Goal: Transaction & Acquisition: Purchase product/service

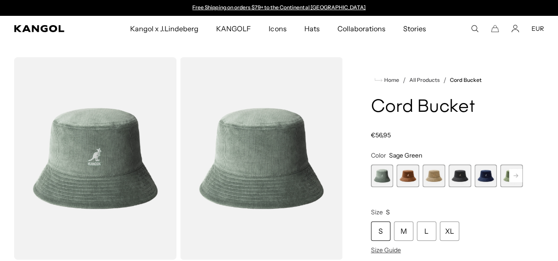
click at [534, 30] on button "EUR" at bounding box center [537, 29] width 12 height 8
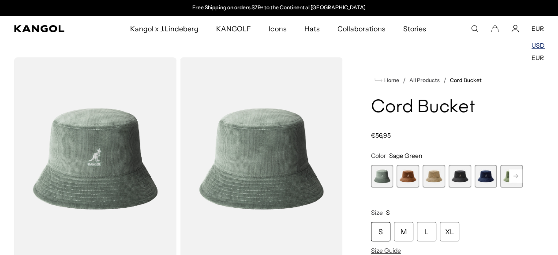
click at [542, 47] on link "USD" at bounding box center [537, 45] width 13 height 8
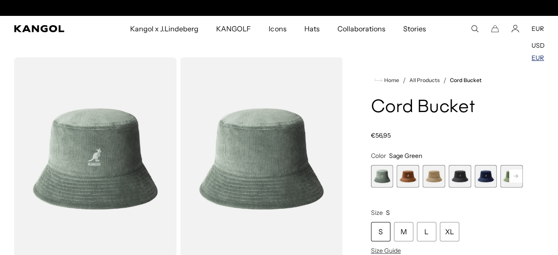
scroll to position [0, 182]
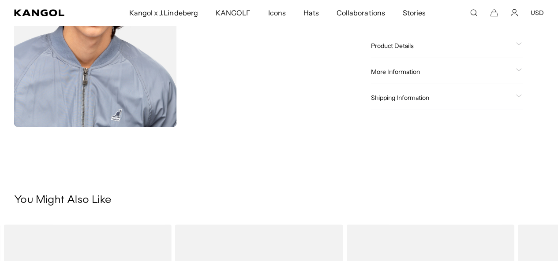
scroll to position [309, 0]
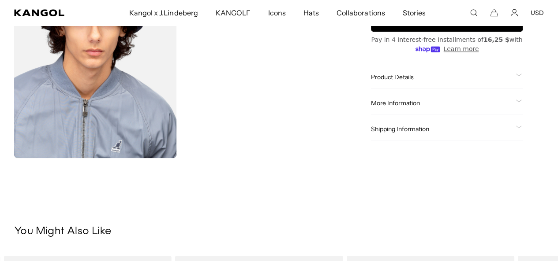
click at [446, 125] on span "Shipping Information" at bounding box center [441, 129] width 141 height 8
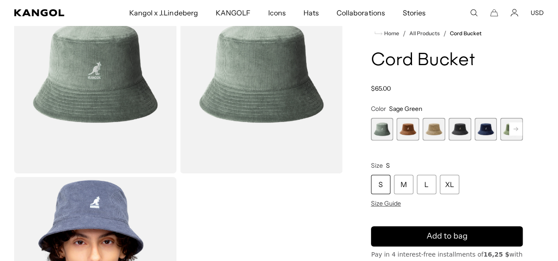
scroll to position [0, 182]
click at [419, 130] on span "2 of 9" at bounding box center [407, 129] width 22 height 22
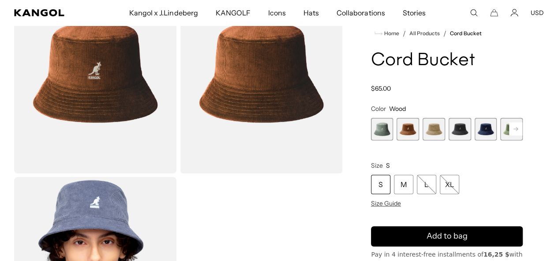
click at [441, 129] on span "3 of 9" at bounding box center [433, 129] width 22 height 22
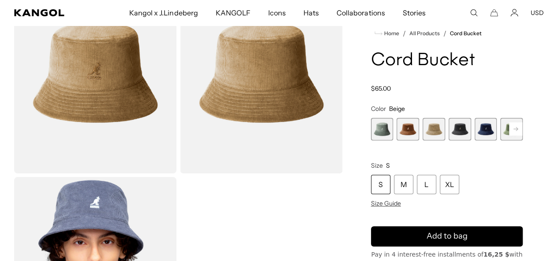
click at [456, 132] on span "4 of 9" at bounding box center [459, 129] width 22 height 22
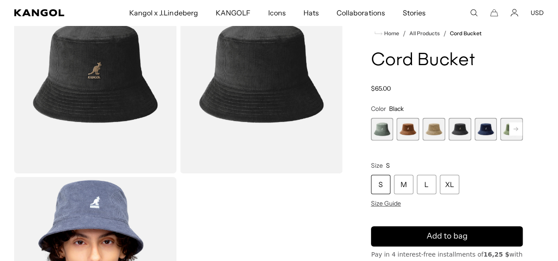
click at [475, 133] on span "5 of 9" at bounding box center [485, 129] width 22 height 22
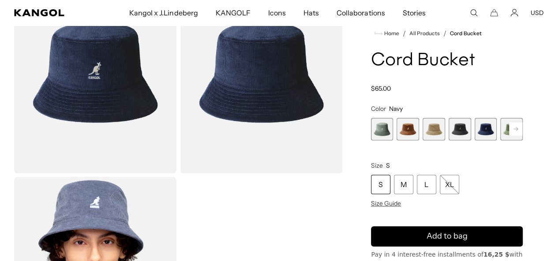
click at [509, 134] on rect at bounding box center [515, 129] width 13 height 13
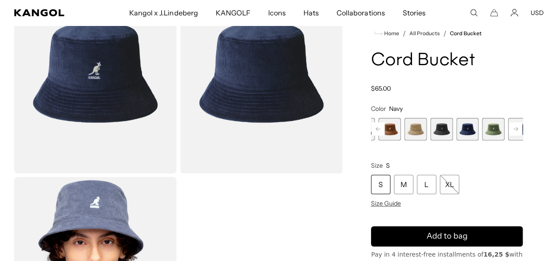
click at [482, 133] on span "6 of 9" at bounding box center [493, 129] width 22 height 22
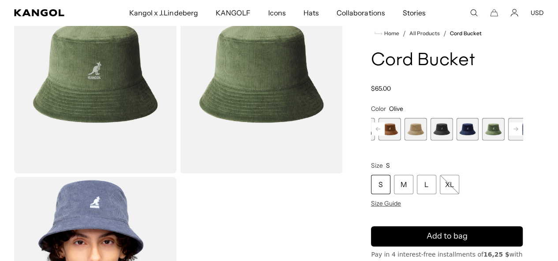
click at [482, 134] on span "6 of 9" at bounding box center [493, 129] width 22 height 22
click at [509, 131] on rect at bounding box center [515, 129] width 13 height 13
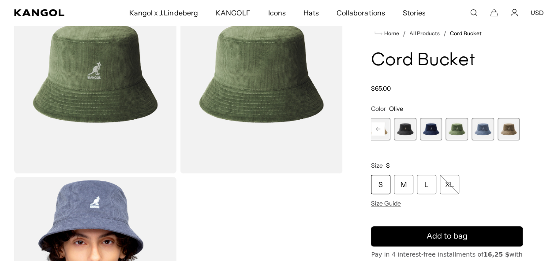
click at [523, 131] on span "9 of 9" at bounding box center [534, 129] width 22 height 22
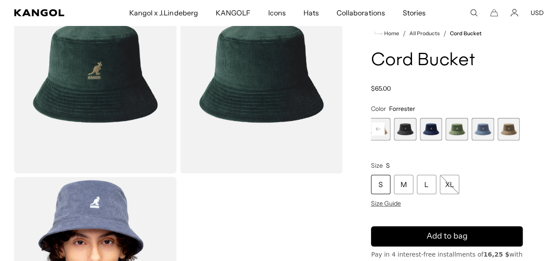
scroll to position [0, 182]
click at [497, 134] on span "8 of 9" at bounding box center [508, 129] width 22 height 22
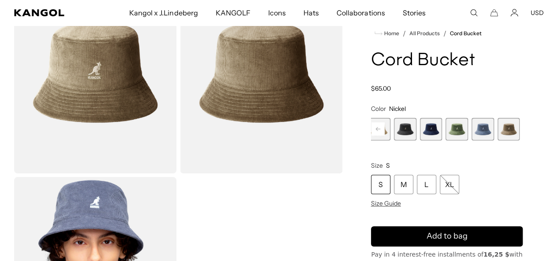
click at [471, 138] on span "7 of 9" at bounding box center [482, 129] width 22 height 22
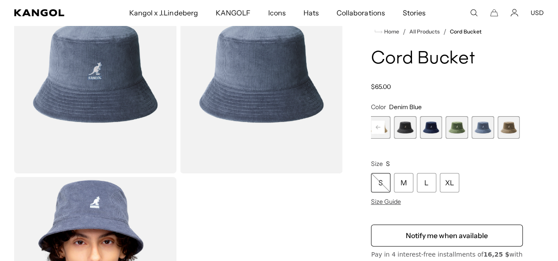
scroll to position [0, 182]
click at [445, 131] on span "6 of 9" at bounding box center [456, 127] width 22 height 22
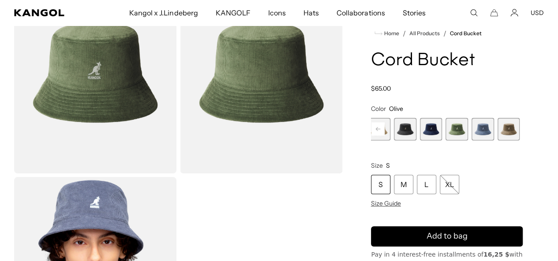
click at [422, 131] on span "5 of 9" at bounding box center [430, 129] width 22 height 22
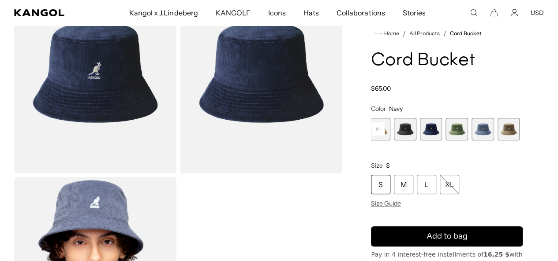
click at [385, 136] on rect at bounding box center [377, 129] width 13 height 13
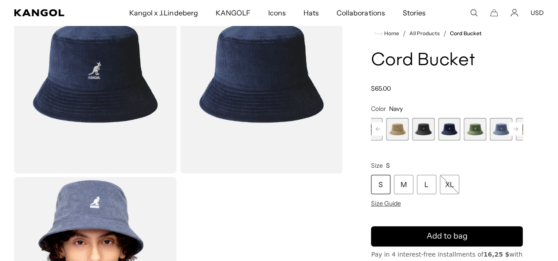
click at [385, 136] on rect at bounding box center [377, 129] width 13 height 13
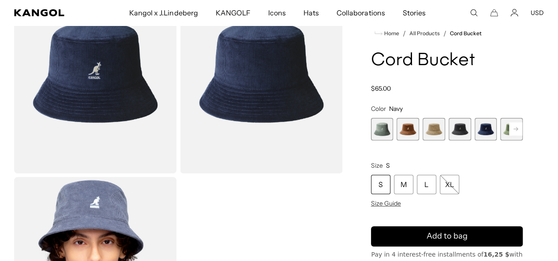
click at [459, 132] on span "4 of 9" at bounding box center [459, 129] width 22 height 22
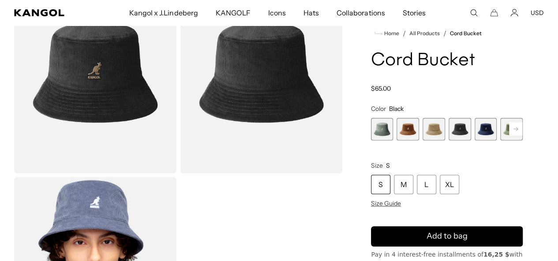
click at [440, 133] on span "3 of 9" at bounding box center [433, 129] width 22 height 22
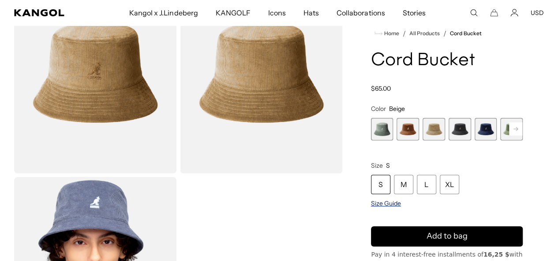
click at [401, 205] on span "Size Guide" at bounding box center [386, 204] width 30 height 8
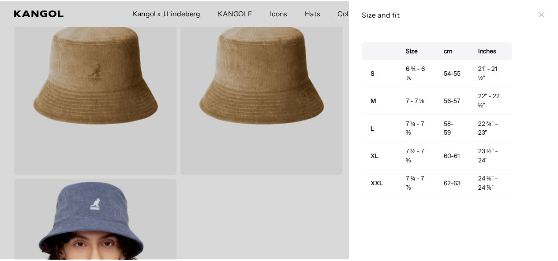
scroll to position [0, 182]
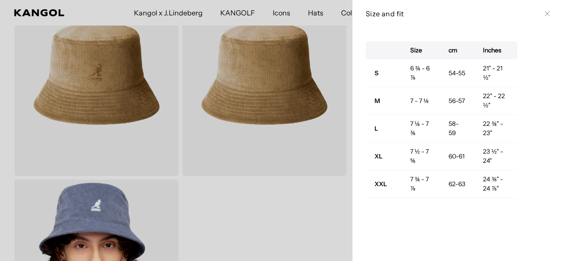
click at [338, 136] on div at bounding box center [282, 130] width 564 height 261
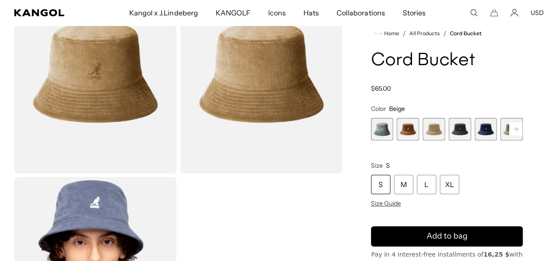
scroll to position [0, 0]
click at [513, 131] on icon at bounding box center [515, 129] width 4 height 4
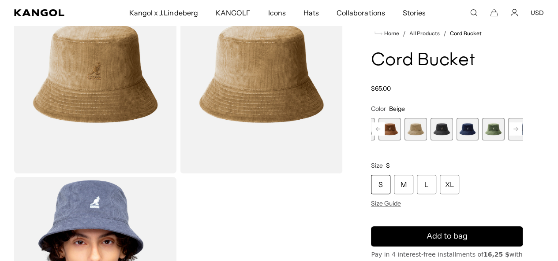
scroll to position [0, 182]
click at [513, 131] on icon at bounding box center [515, 129] width 4 height 4
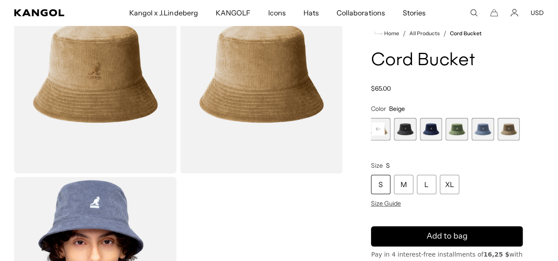
click at [523, 134] on span "9 of 9" at bounding box center [534, 129] width 22 height 22
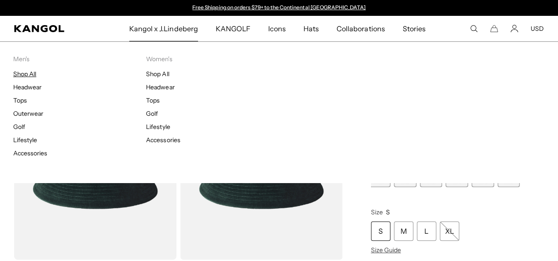
click at [29, 75] on link "Shop All" at bounding box center [24, 74] width 23 height 8
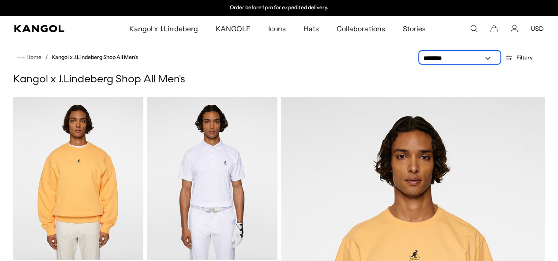
click at [482, 60] on select "**********" at bounding box center [459, 58] width 79 height 9
select select "*****"
click at [420, 54] on select "**********" at bounding box center [459, 58] width 79 height 9
